Goal: Task Accomplishment & Management: Use online tool/utility

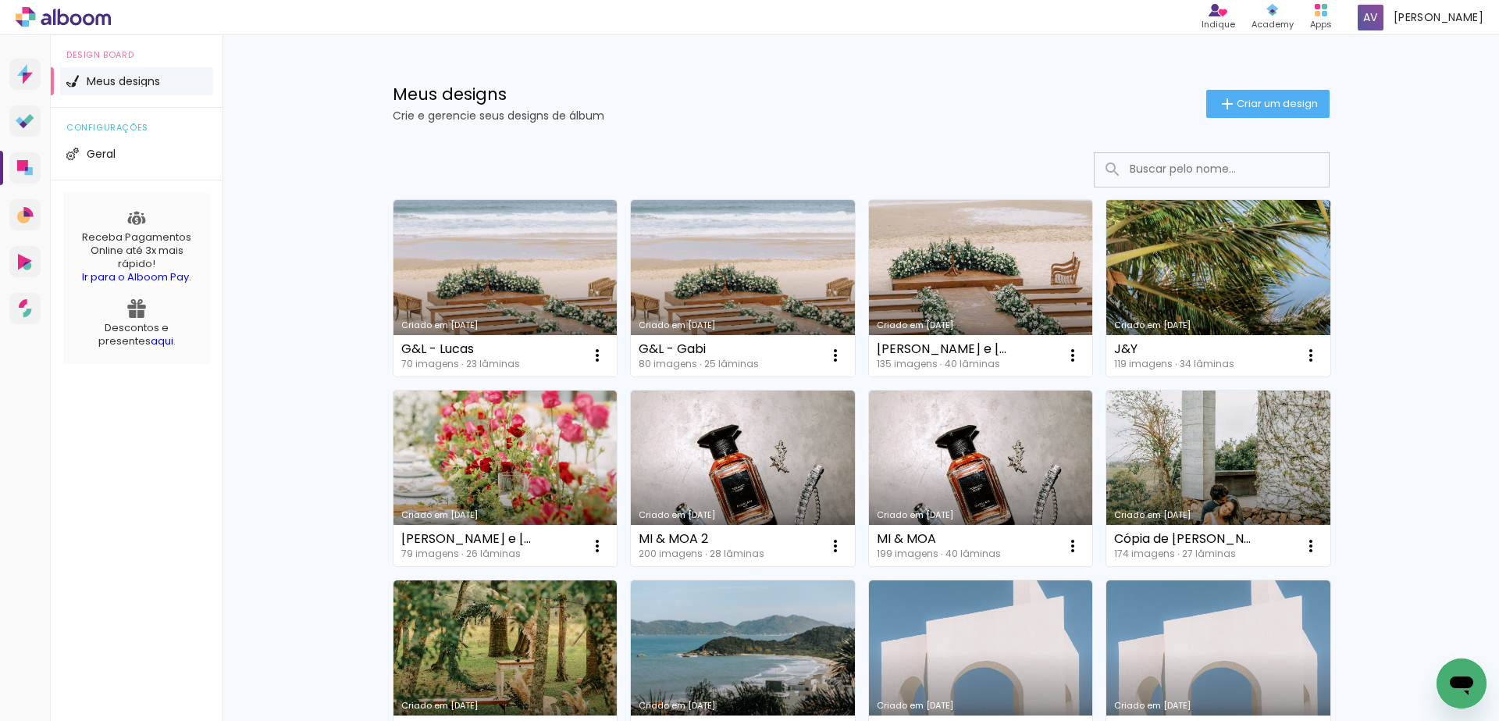
click at [1234, 254] on link "Criado em [DATE]" at bounding box center [1218, 288] width 224 height 176
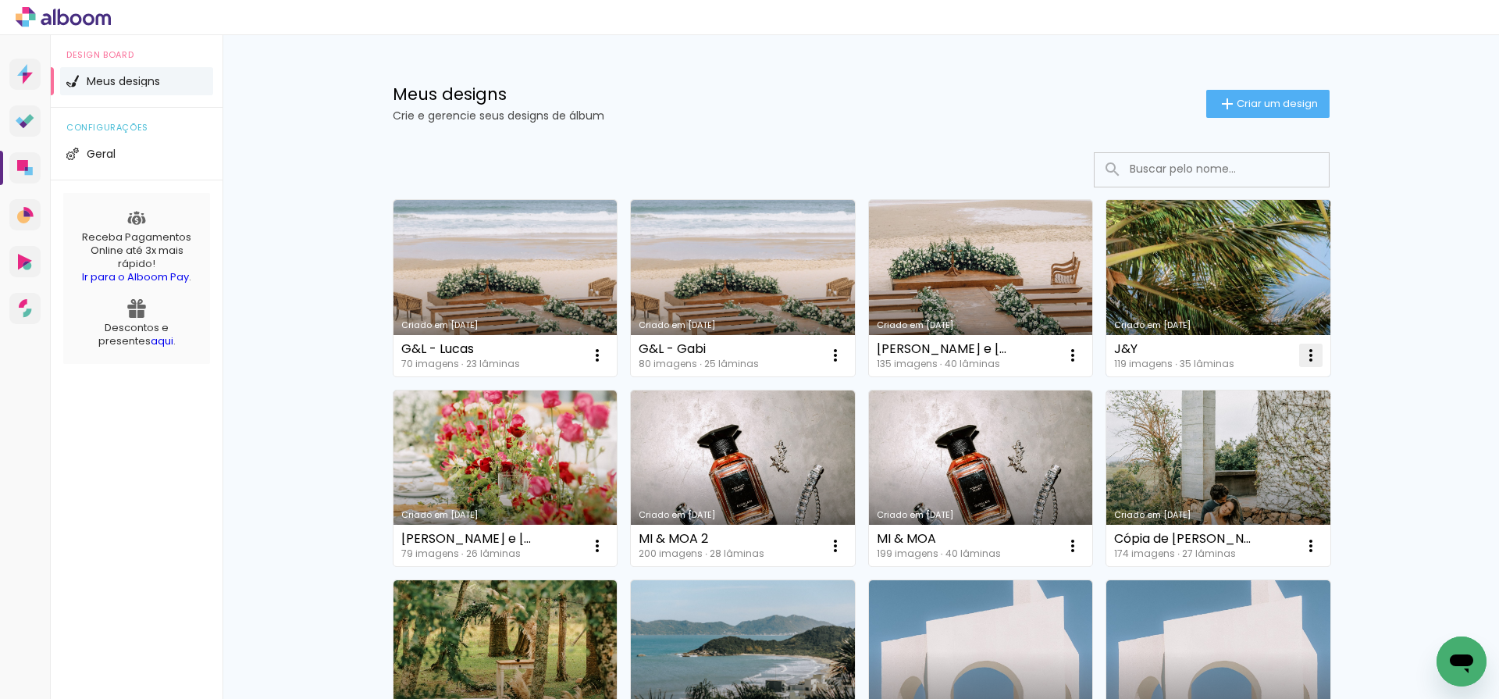
click at [607, 359] on iron-icon at bounding box center [597, 355] width 19 height 19
